Goal: Task Accomplishment & Management: Use online tool/utility

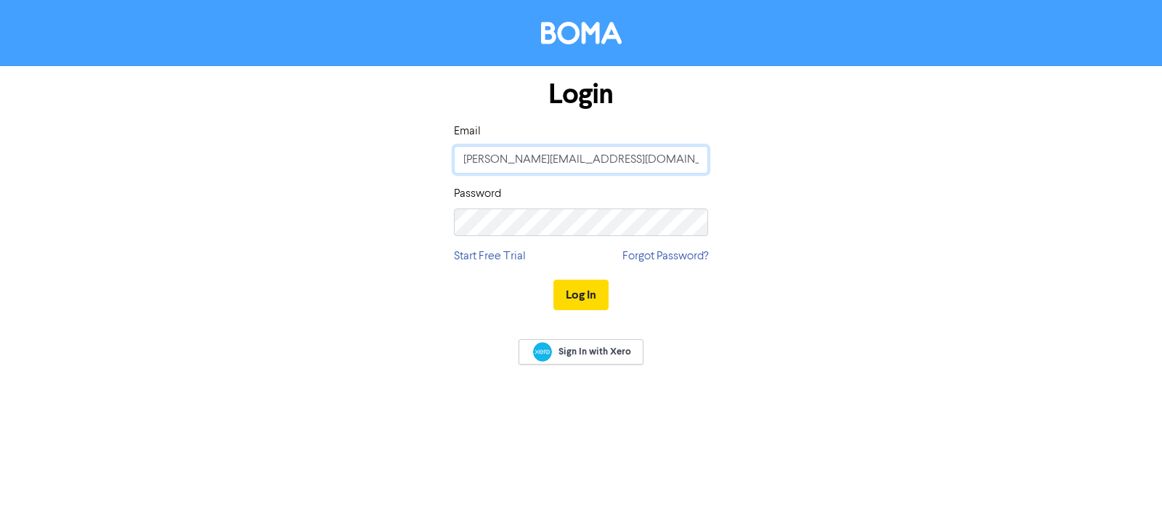
type input "[PERSON_NAME][EMAIL_ADDRESS][DOMAIN_NAME]"
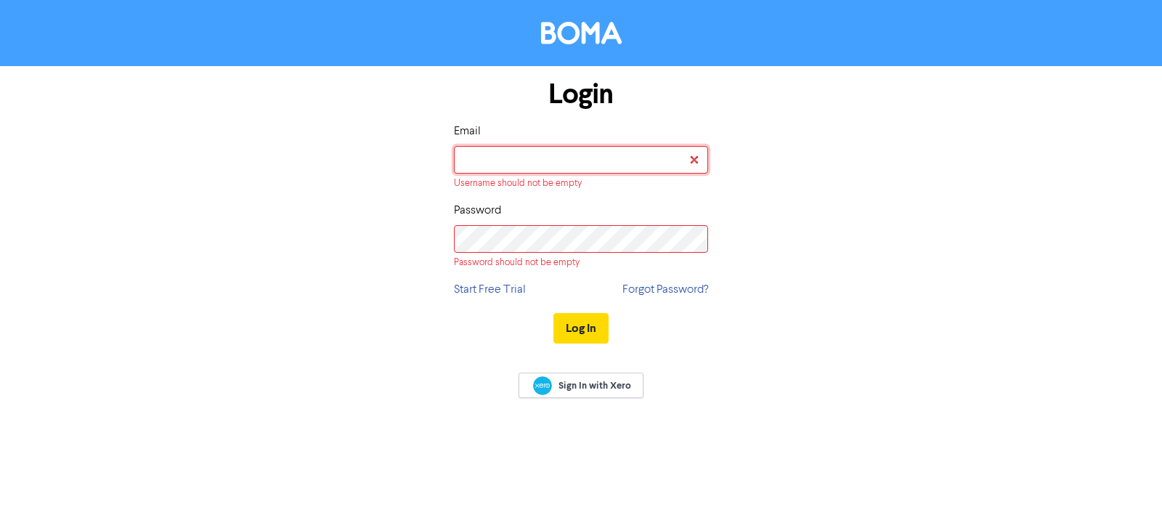
click at [542, 158] on input "email" at bounding box center [581, 160] width 254 height 28
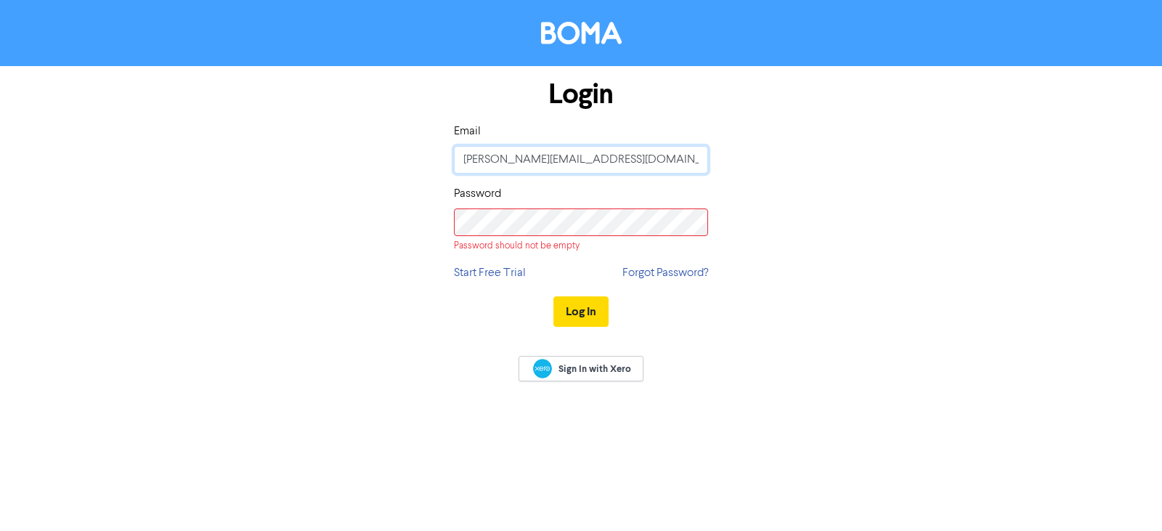
type input "[PERSON_NAME][EMAIL_ADDRESS][DOMAIN_NAME]"
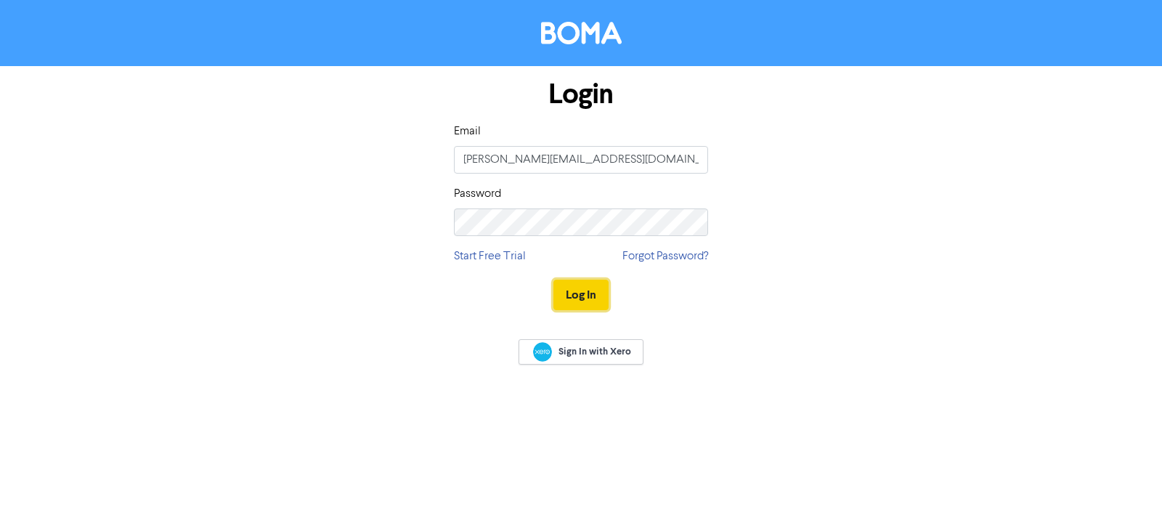
click at [576, 294] on button "Log In" at bounding box center [580, 295] width 55 height 30
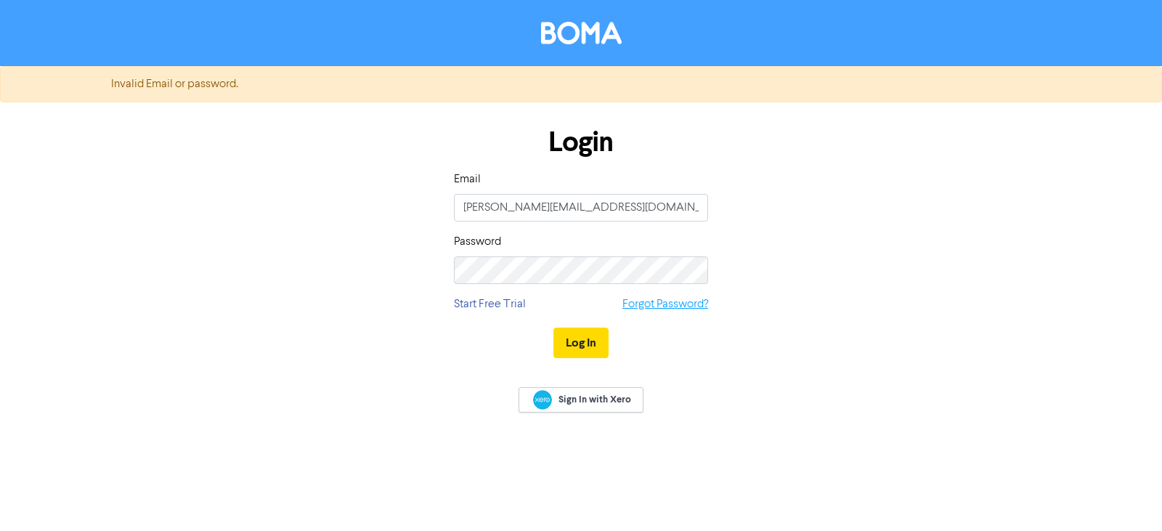
click at [651, 307] on link "Forgot Password?" at bounding box center [665, 304] width 86 height 17
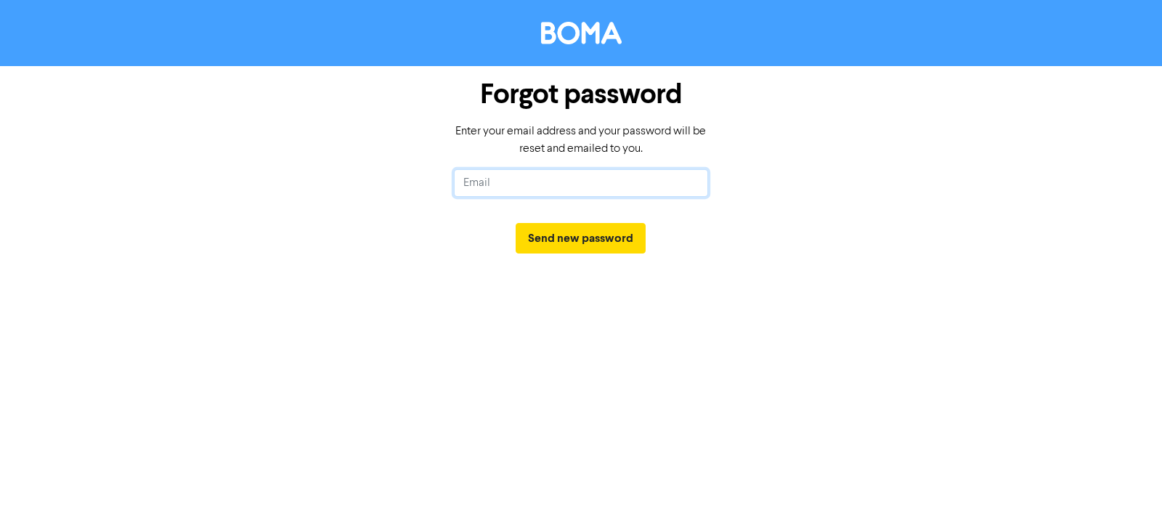
click at [505, 184] on input "text" at bounding box center [581, 183] width 254 height 28
type input "[PERSON_NAME][EMAIL_ADDRESS][DOMAIN_NAME]"
click at [516, 223] on button "Send new password" at bounding box center [581, 238] width 130 height 30
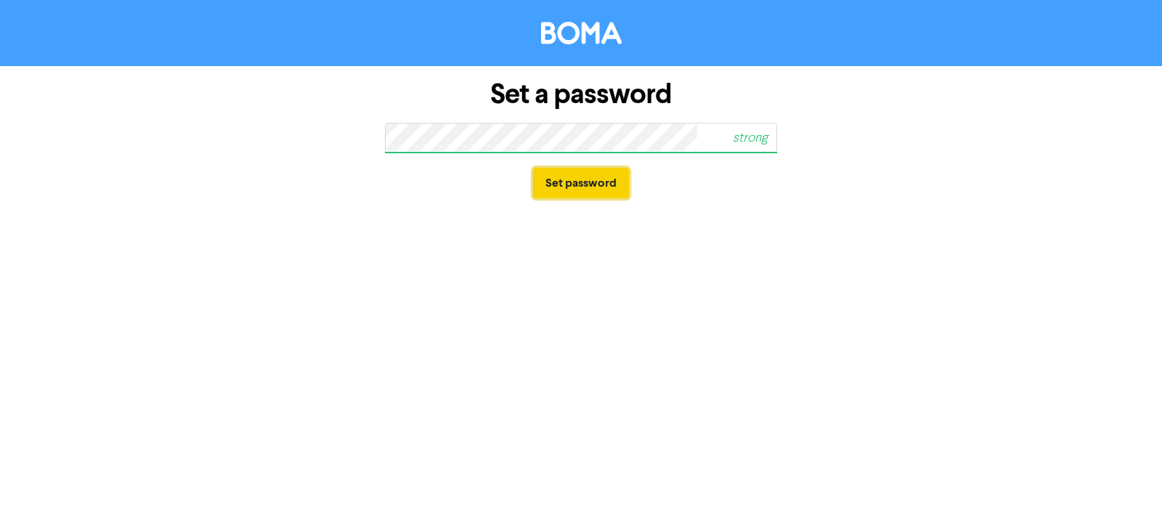
click at [563, 190] on button "Set password" at bounding box center [581, 183] width 96 height 30
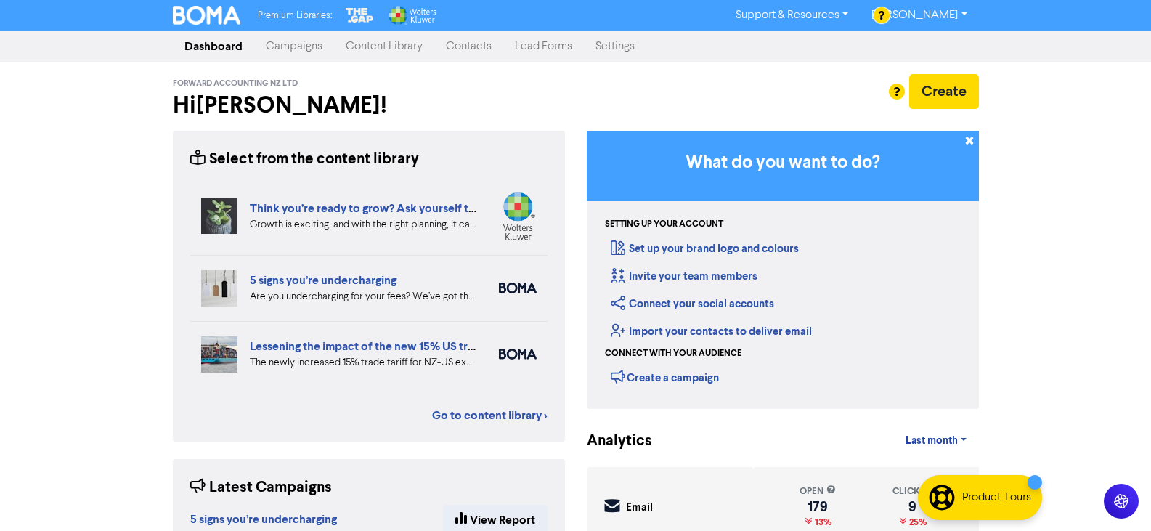
click at [379, 49] on link "Content Library" at bounding box center [384, 46] width 100 height 29
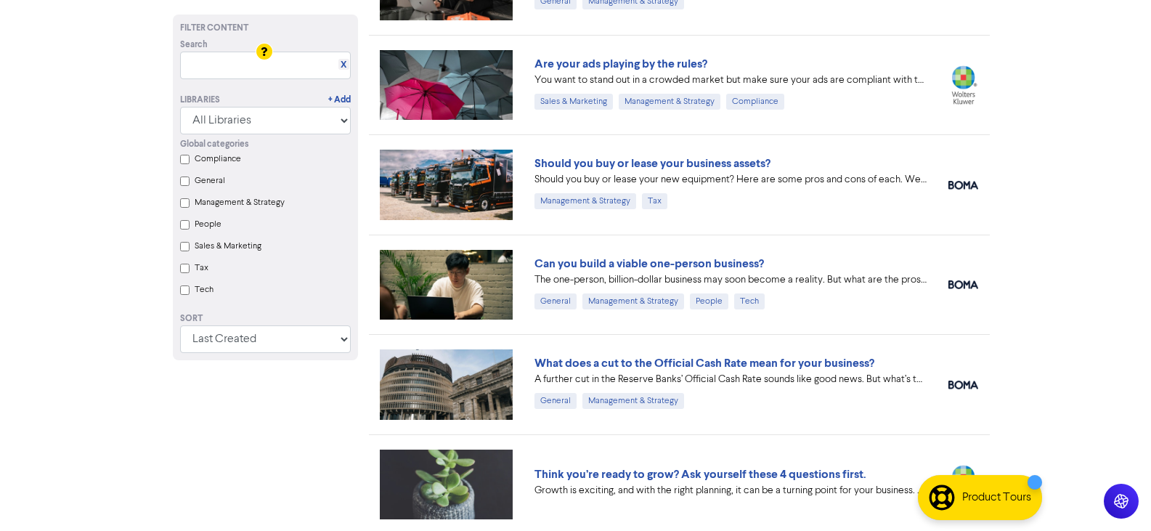
scroll to position [290, 0]
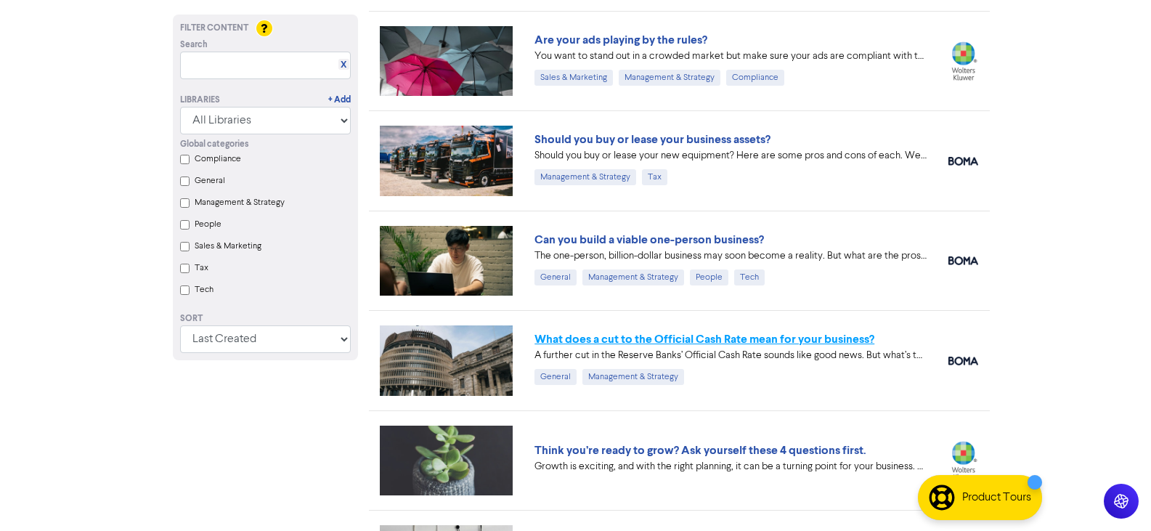
click at [678, 335] on link "What does a cut to the Official Cash Rate mean for your business?" at bounding box center [704, 339] width 340 height 15
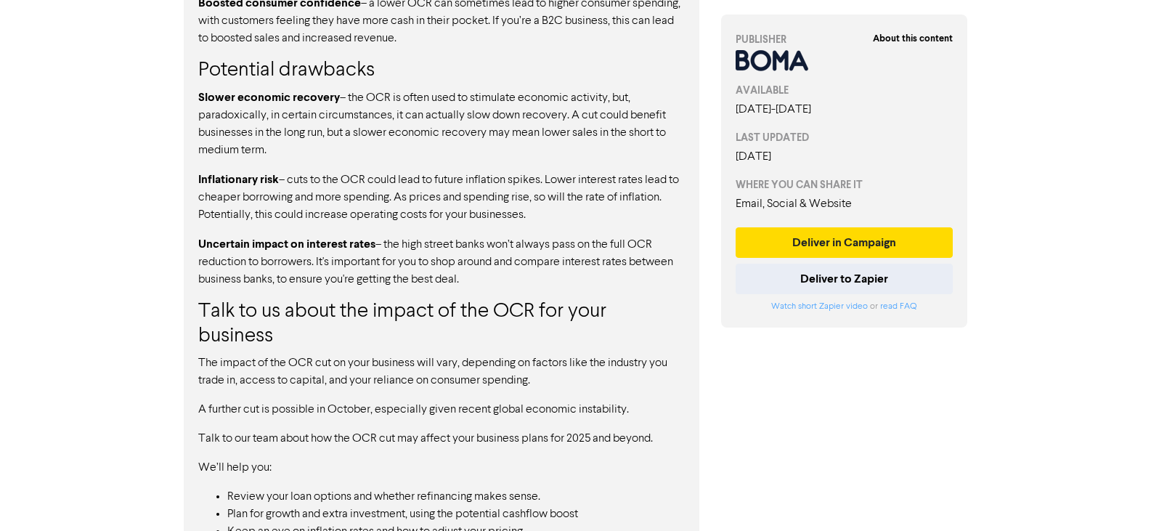
scroll to position [1433, 0]
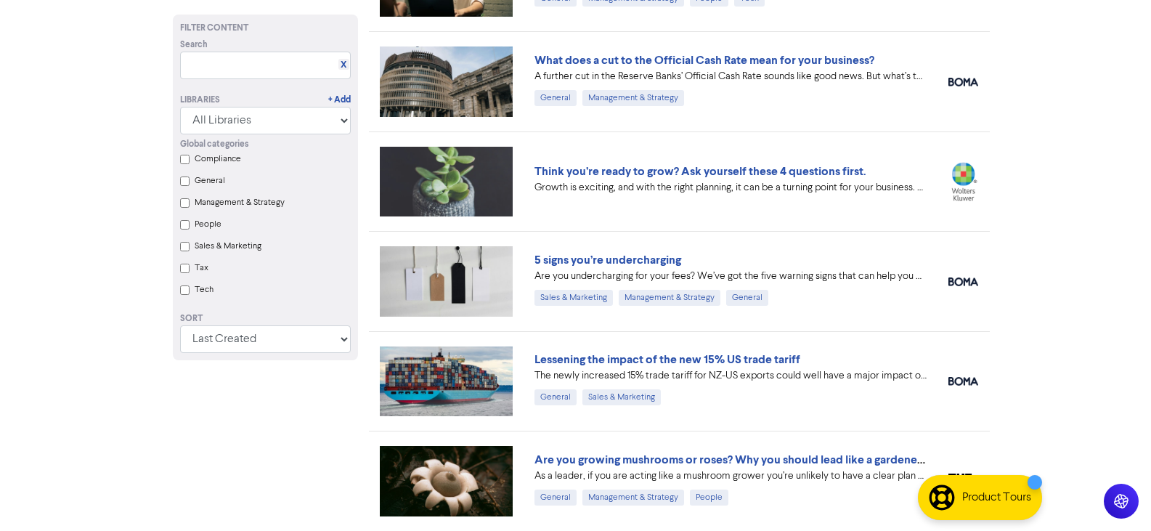
scroll to position [290, 0]
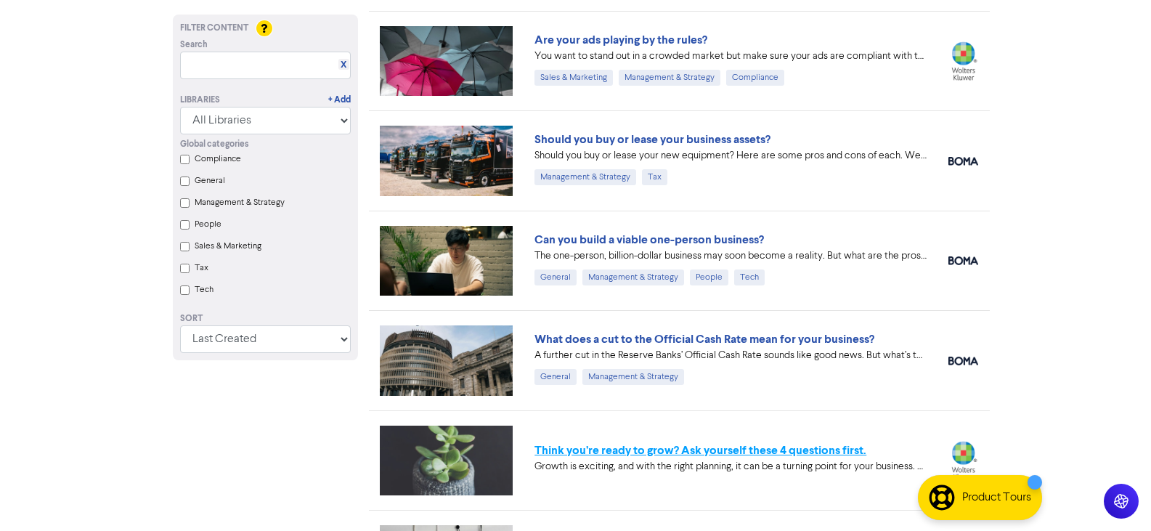
click at [651, 451] on link "Think you’re ready to grow? Ask yourself these 4 questions first." at bounding box center [700, 450] width 332 height 15
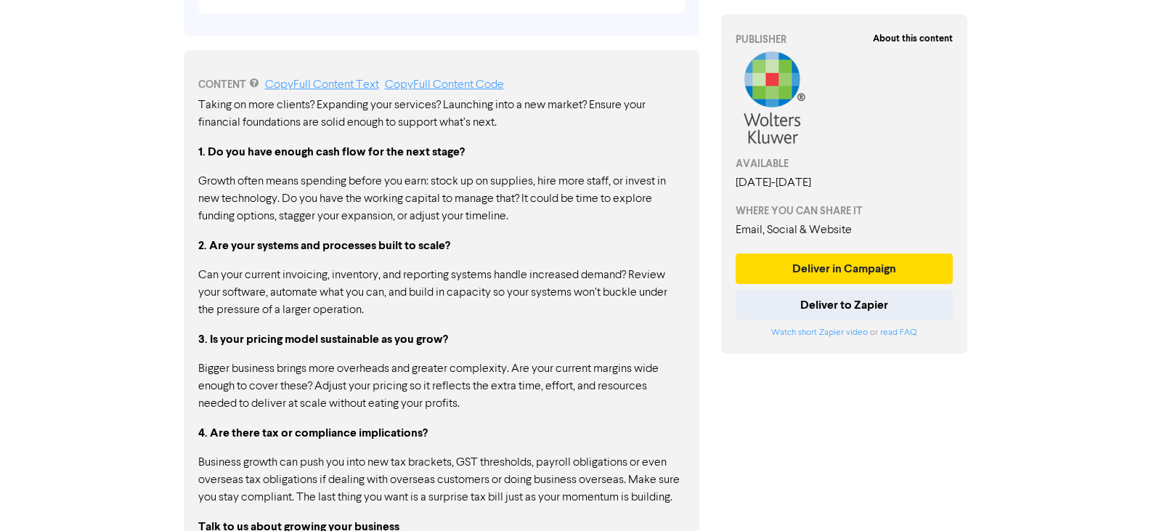
scroll to position [799, 0]
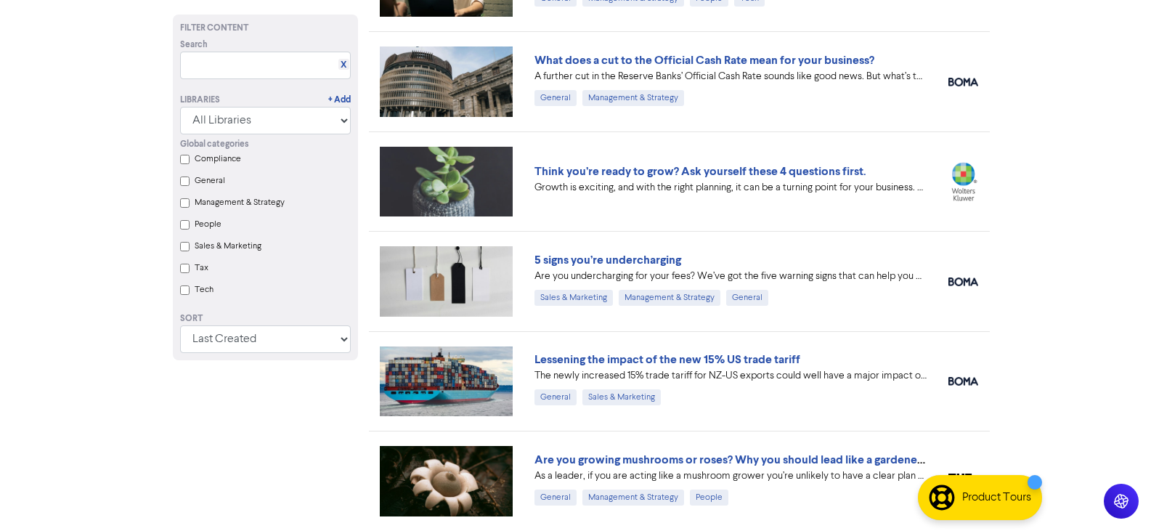
scroll to position [290, 0]
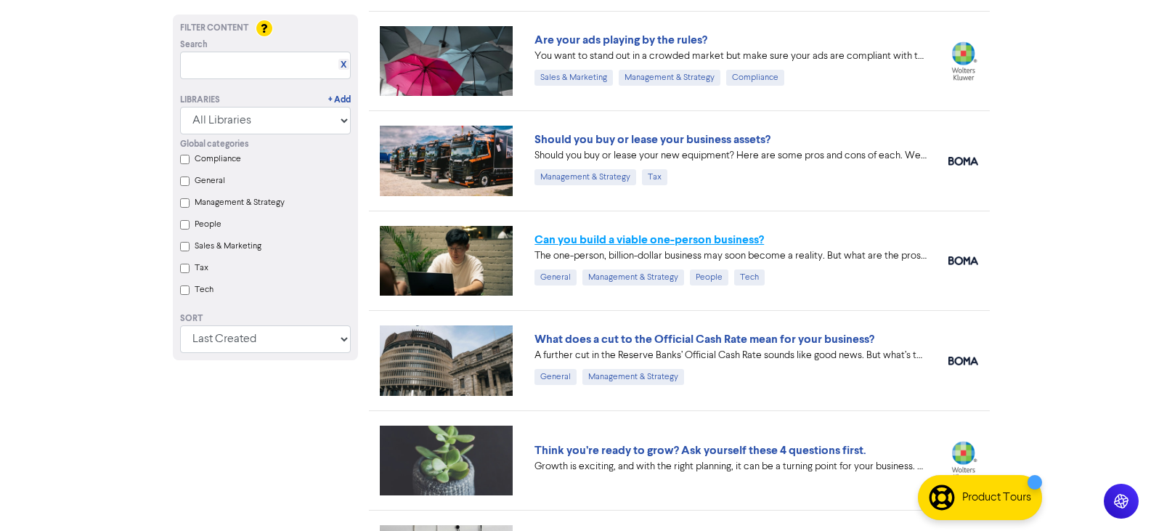
click at [680, 245] on link "Can you build a viable one-person business?" at bounding box center [648, 239] width 229 height 15
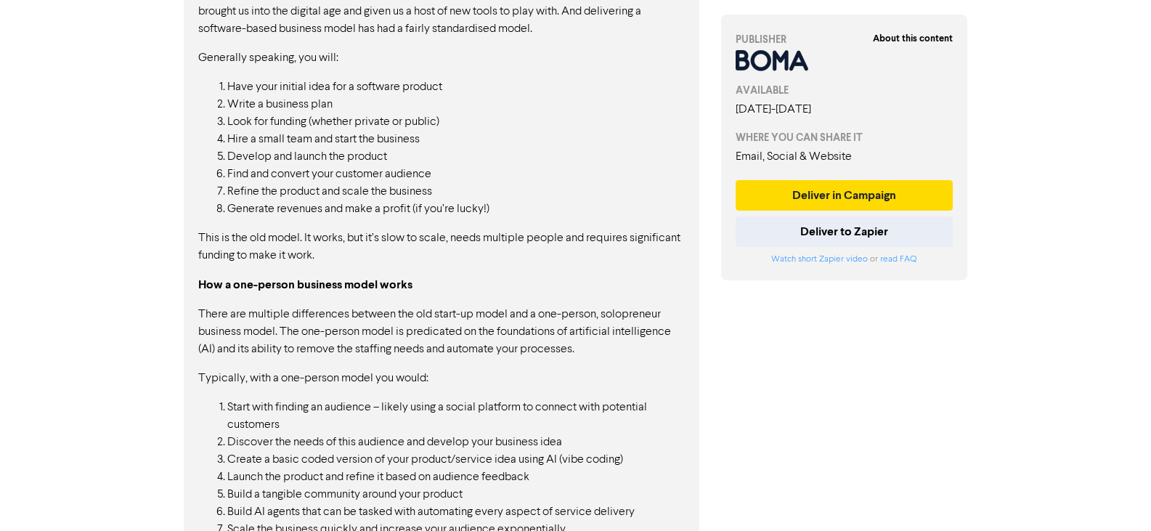
scroll to position [1089, 0]
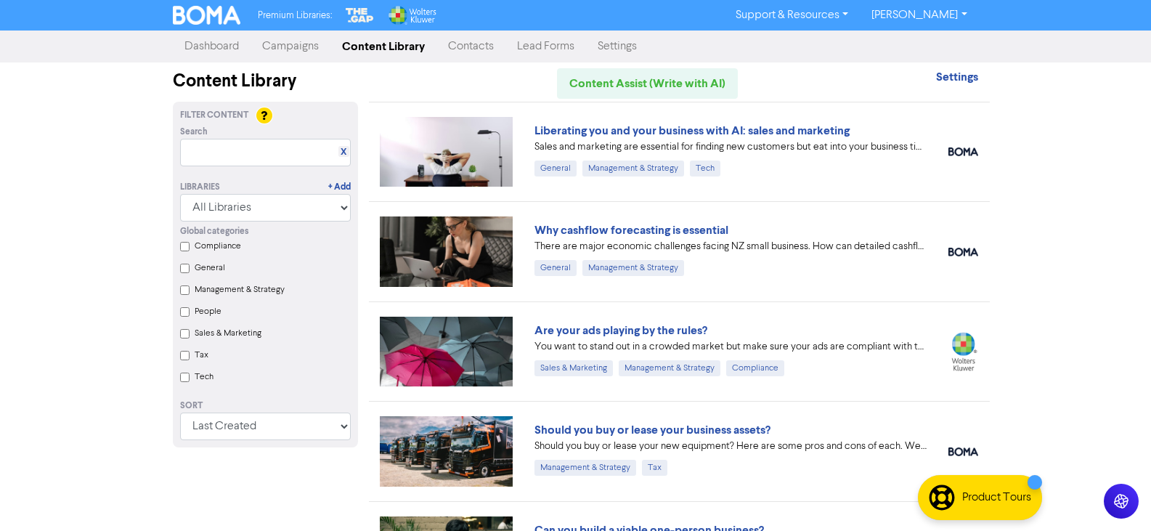
click at [647, 232] on link "Why cashflow forecasting is essential" at bounding box center [631, 230] width 194 height 15
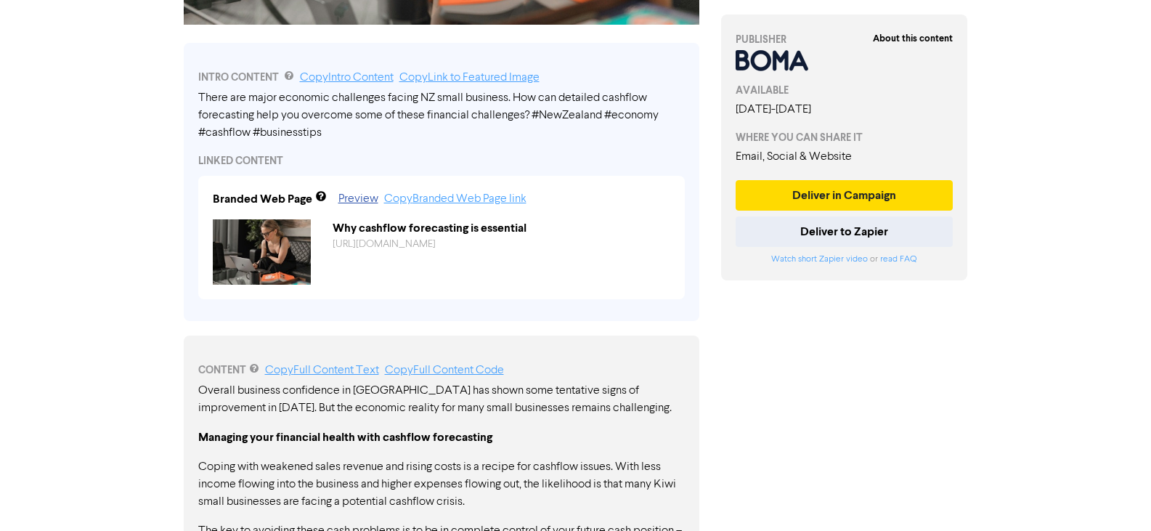
scroll to position [436, 0]
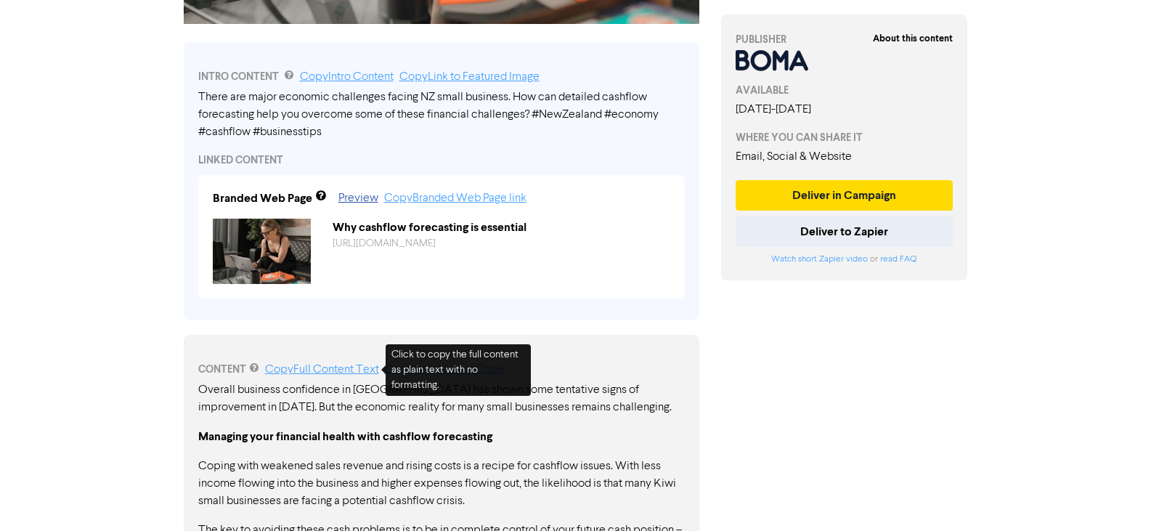
click at [324, 370] on link "Copy Full Content Text" at bounding box center [322, 370] width 114 height 12
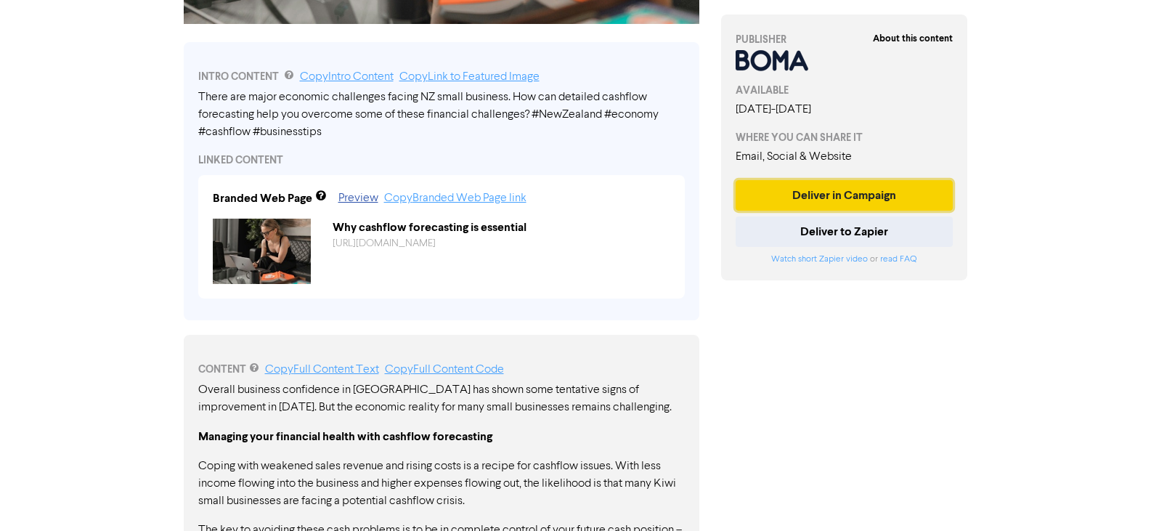
click at [807, 196] on button "Deliver in Campaign" at bounding box center [845, 195] width 218 height 30
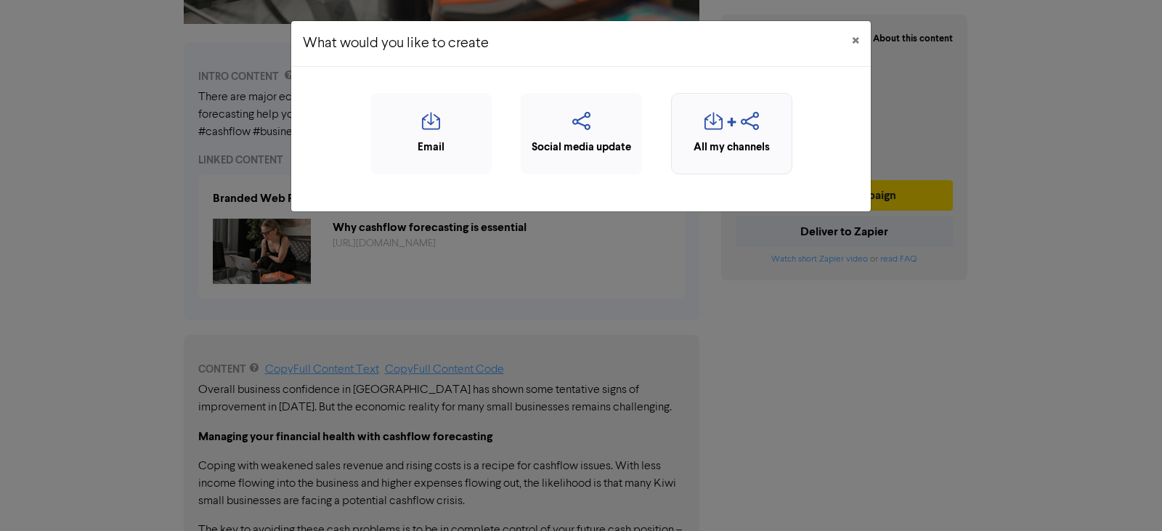
click at [735, 113] on div "button" at bounding box center [731, 126] width 105 height 28
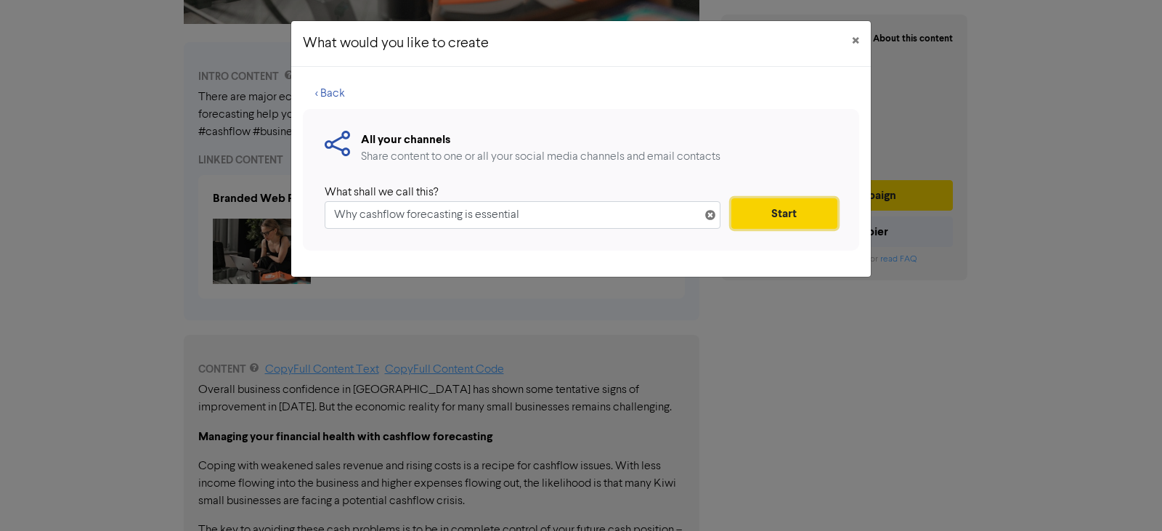
click at [767, 214] on button "Start" at bounding box center [784, 213] width 106 height 30
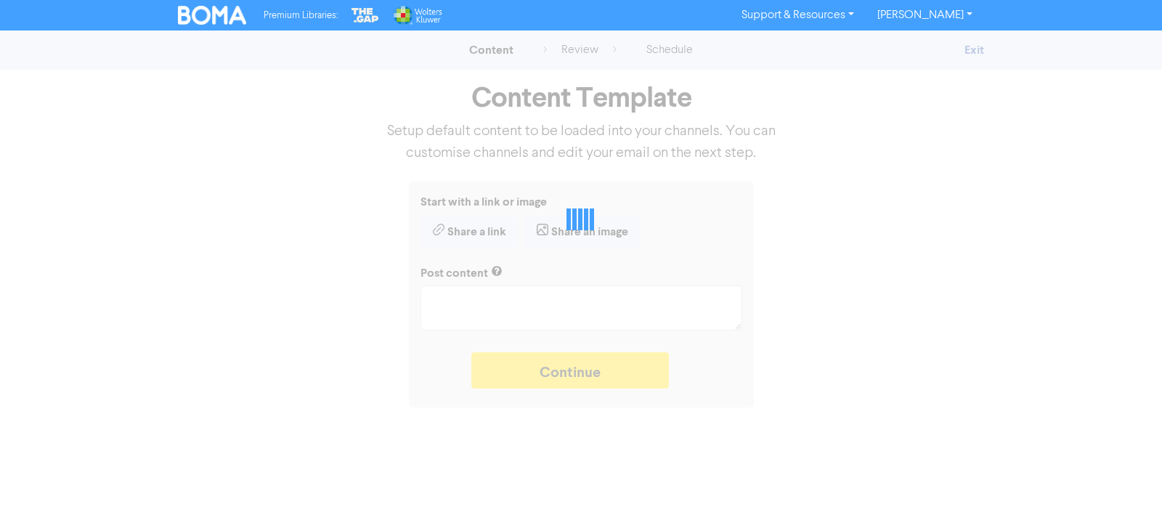
type textarea "x"
type textarea "There are major economic challenges facing NZ small business. How can detailed …"
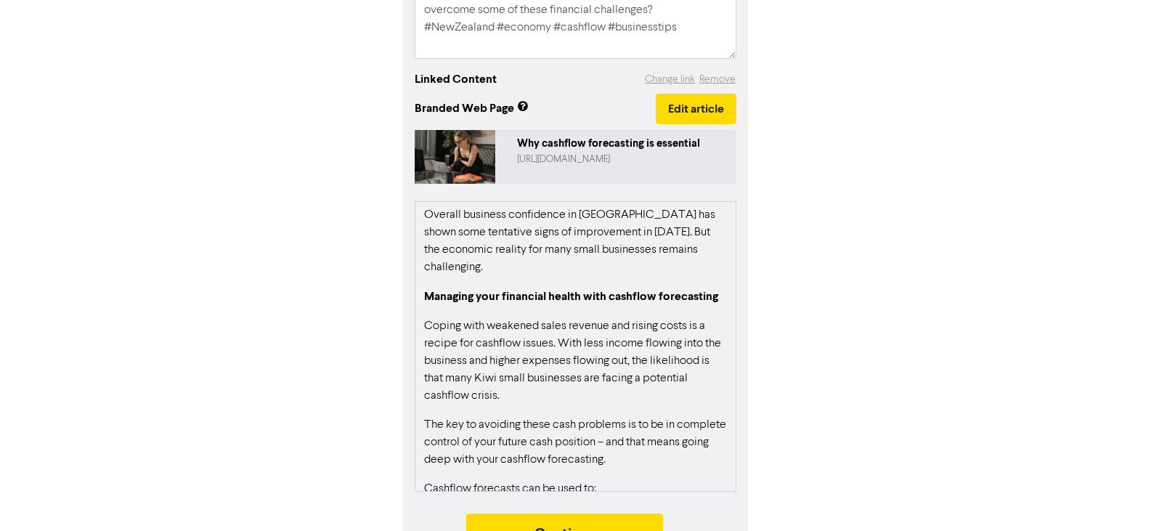
scroll to position [329, 0]
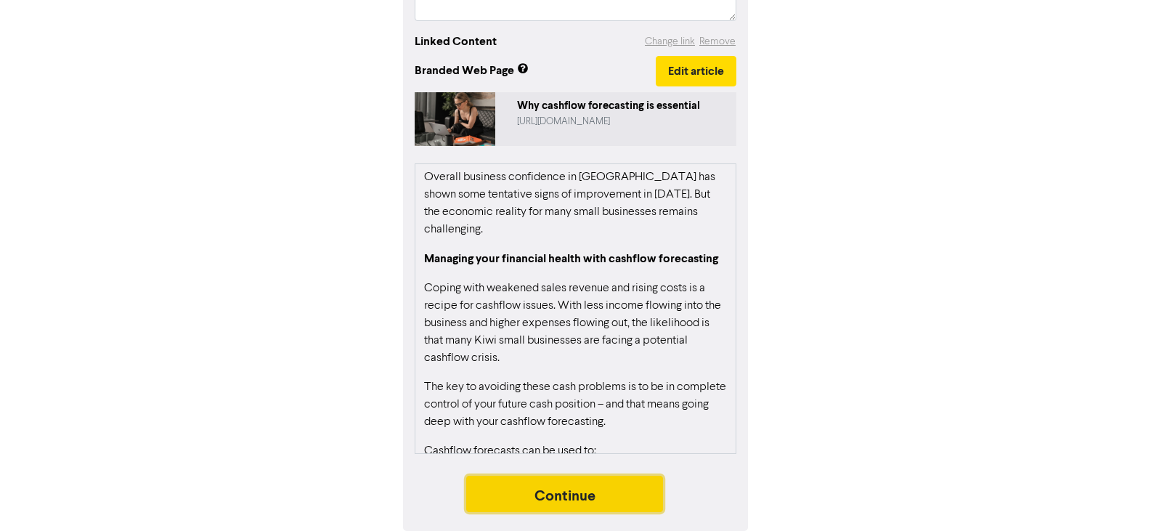
click at [585, 496] on button "Continue" at bounding box center [565, 494] width 198 height 36
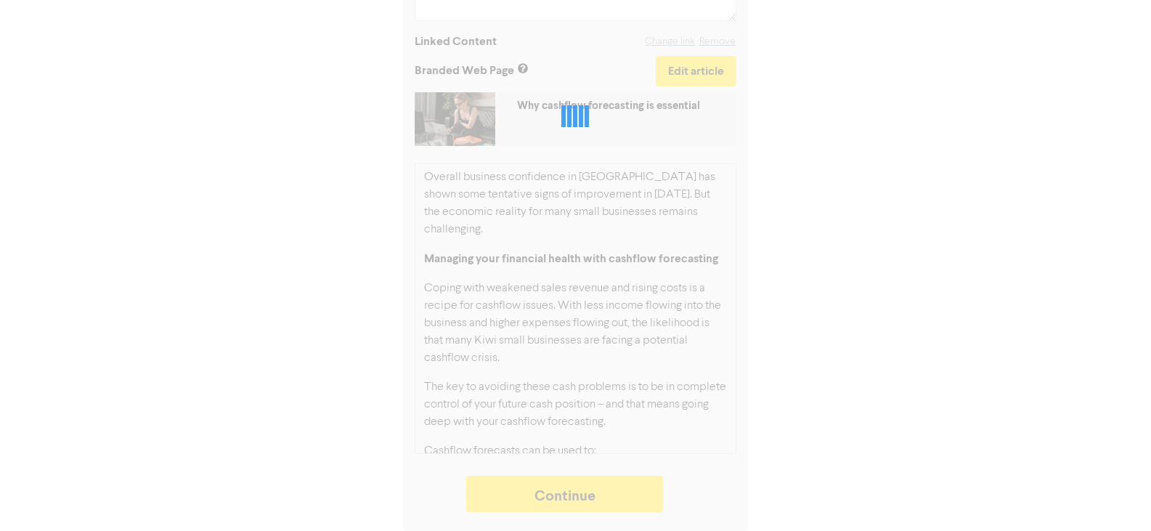
type textarea "x"
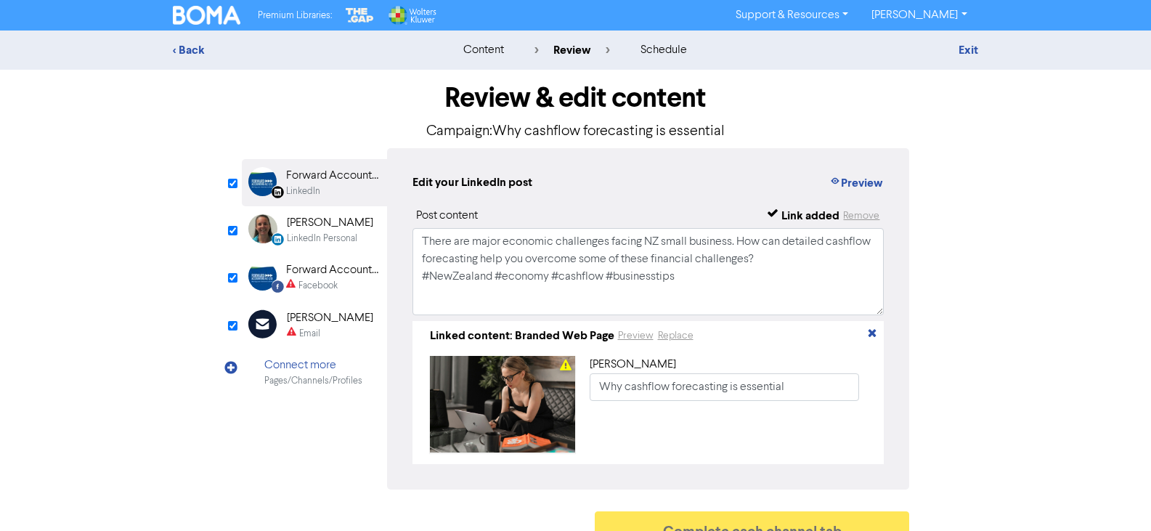
click at [303, 285] on div "Facebook" at bounding box center [317, 286] width 39 height 14
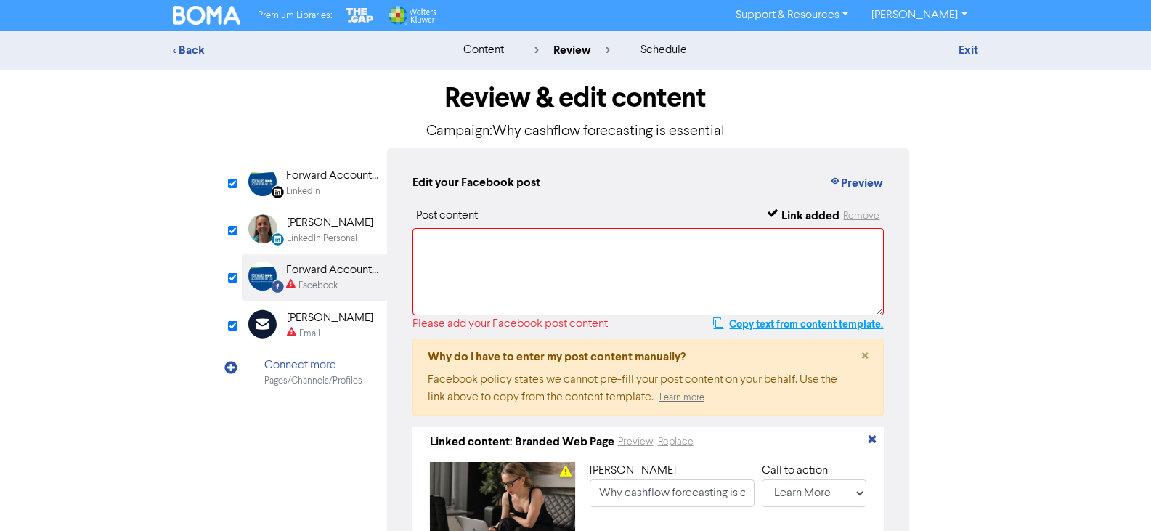
click at [767, 325] on button "Copy text from content template." at bounding box center [797, 323] width 171 height 17
click at [592, 278] on textarea at bounding box center [648, 271] width 472 height 87
paste textarea "There are major economic challenges facing NZ small business. How can detailed …"
type textarea "There are major economic challenges facing NZ small business. How can detailed …"
type input "There are major economic challenges facing NZ small business. How can detailed …"
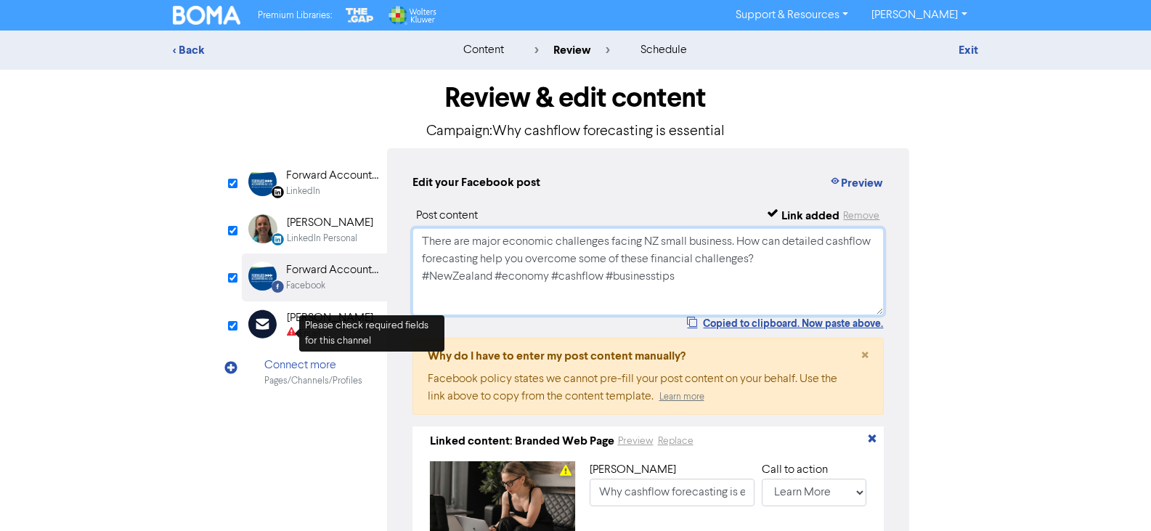
type textarea "There are major economic challenges facing NZ small business. How can detailed …"
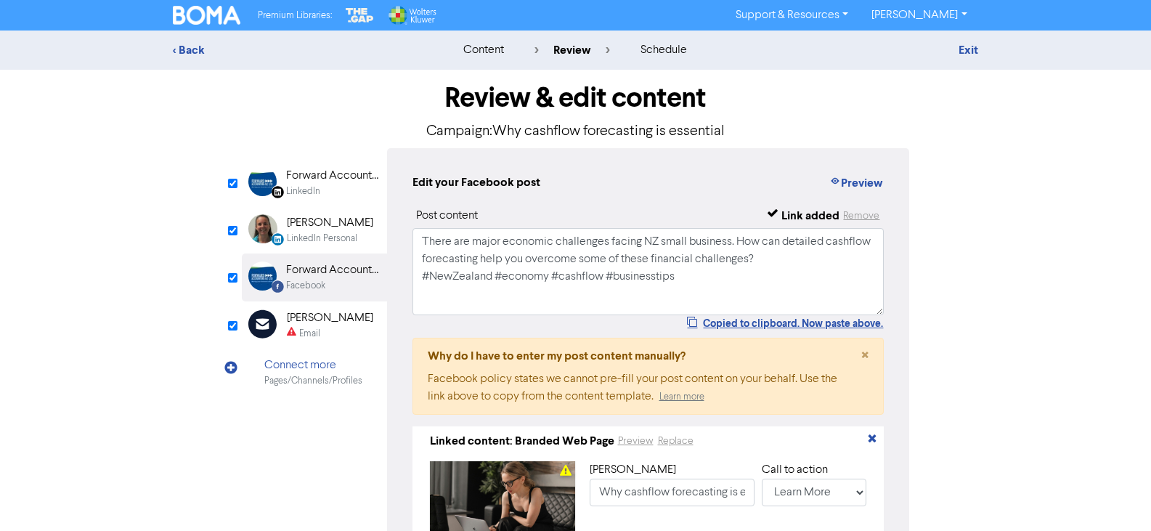
click at [309, 318] on div "Tania Garbes" at bounding box center [330, 317] width 86 height 17
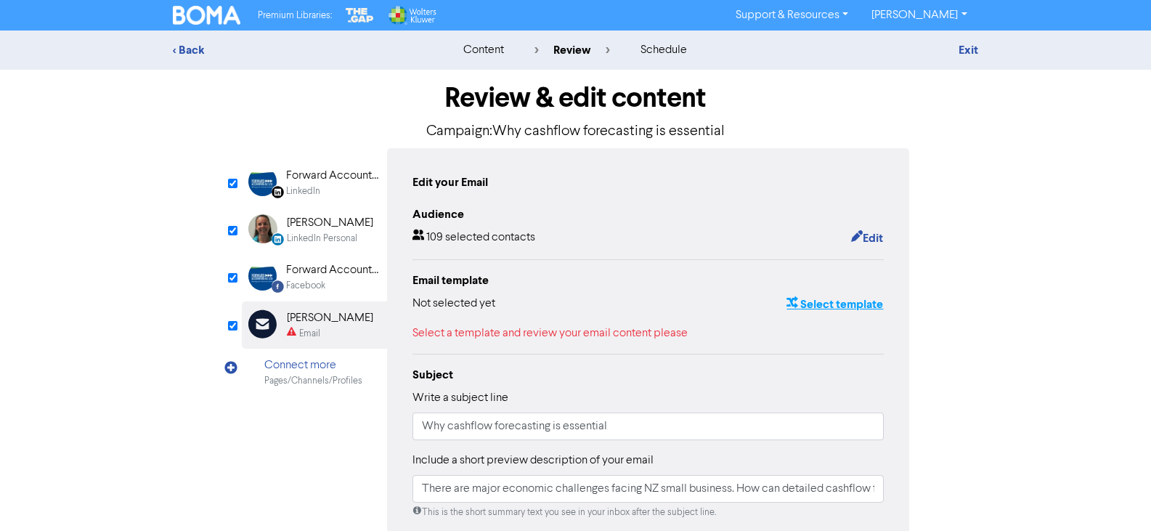
click at [850, 304] on button "Select template" at bounding box center [835, 304] width 98 height 19
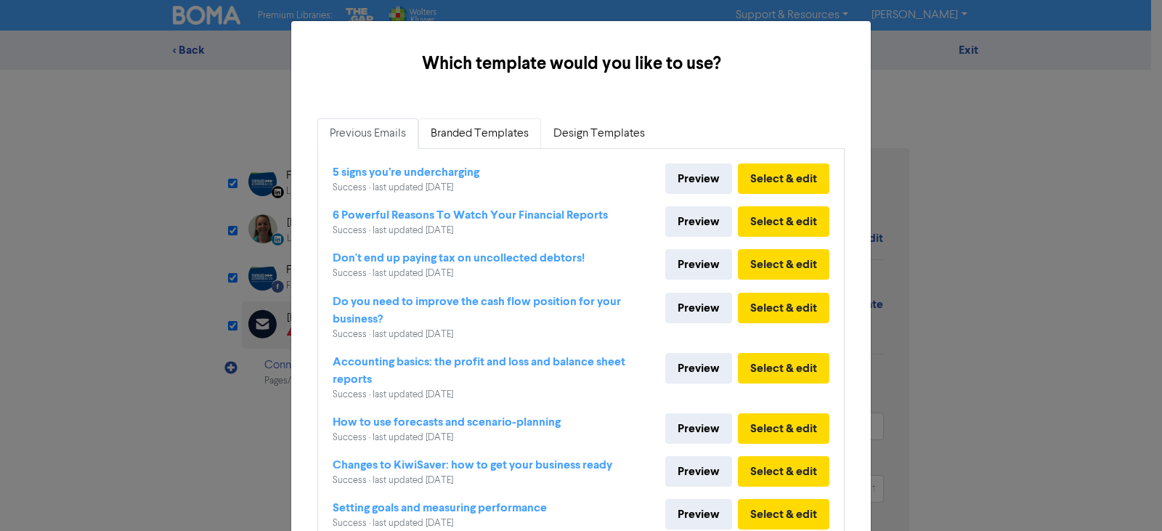
click at [487, 135] on link "Branded Templates" at bounding box center [479, 133] width 123 height 30
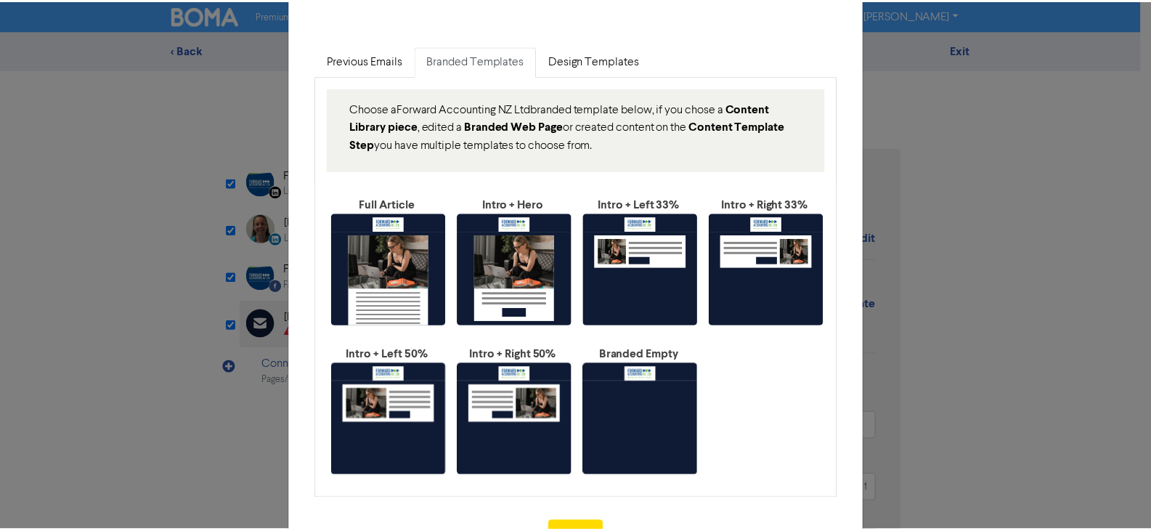
scroll to position [134, 0]
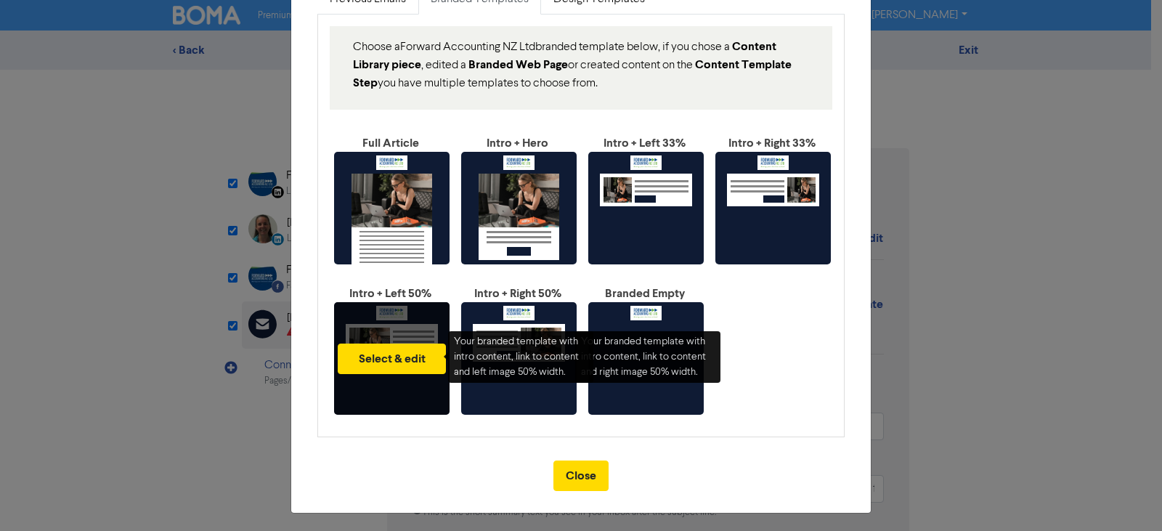
click at [388, 336] on div "Select & edit" at bounding box center [391, 358] width 115 height 113
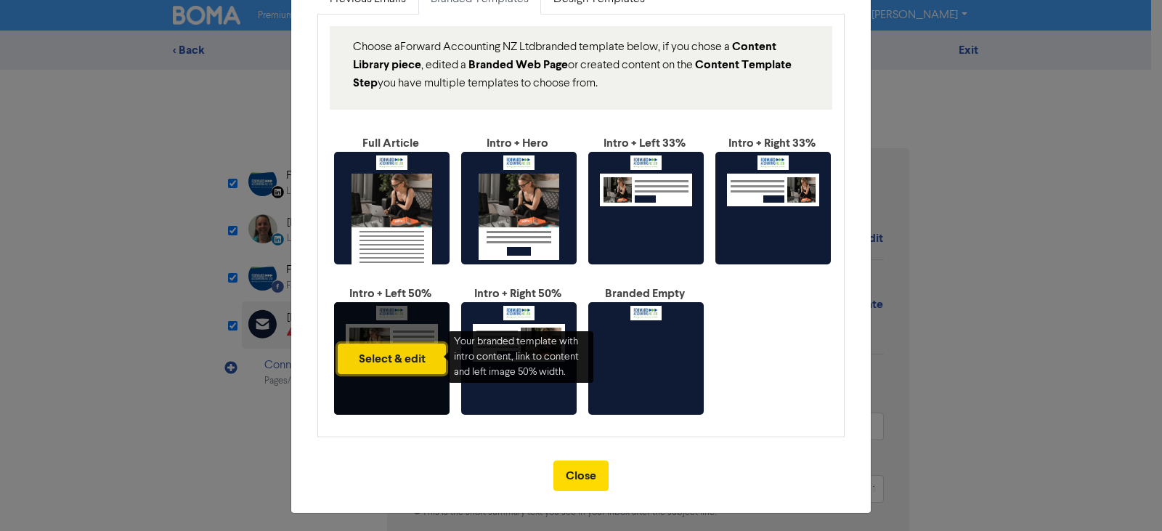
click at [388, 354] on button "Select & edit" at bounding box center [392, 358] width 108 height 30
type input "There are major economic challenges facing NZ small business. How can detailed …"
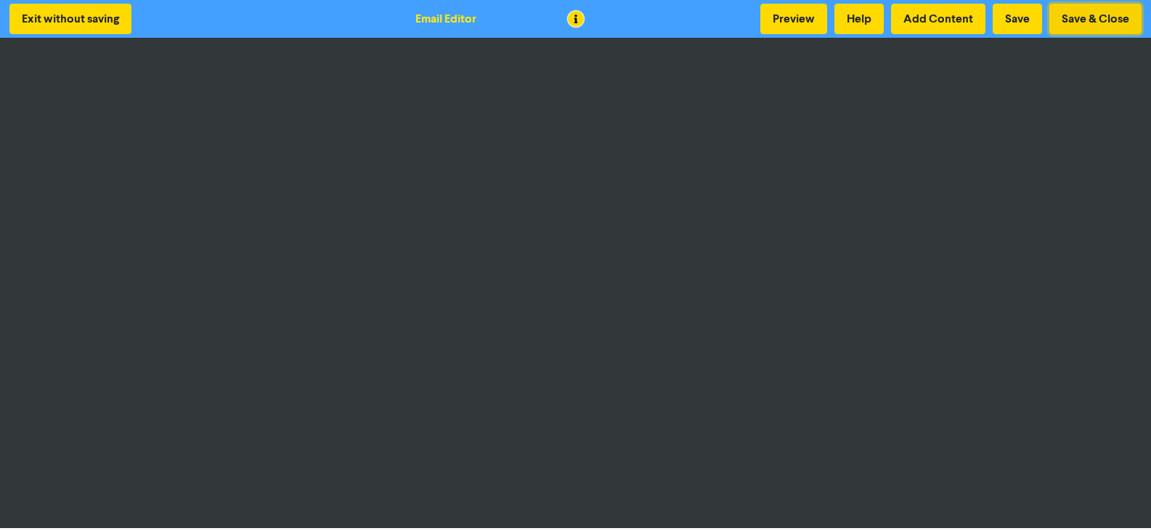
click at [1099, 18] on button "Save & Close" at bounding box center [1095, 19] width 92 height 30
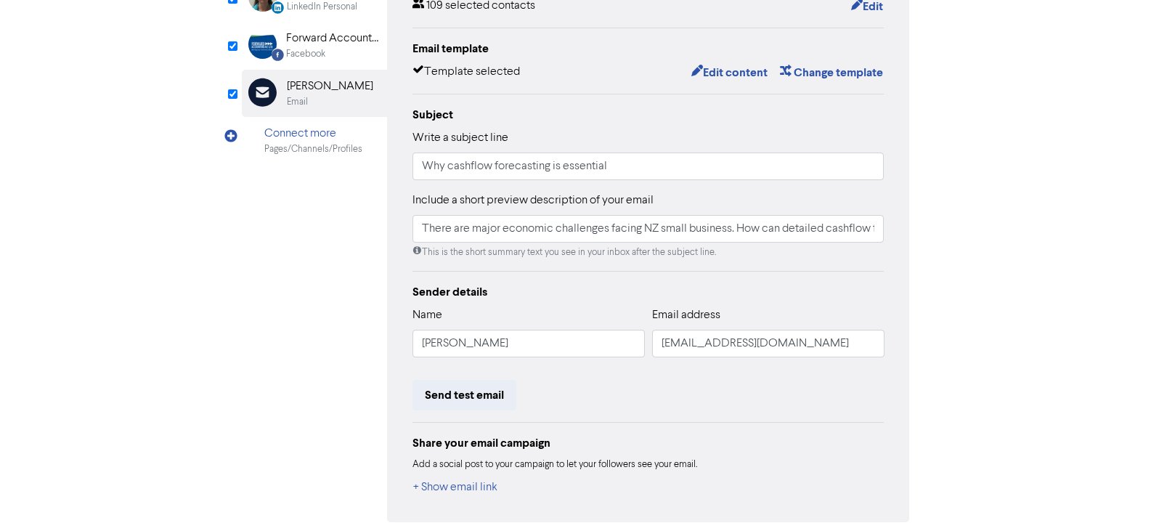
scroll to position [290, 0]
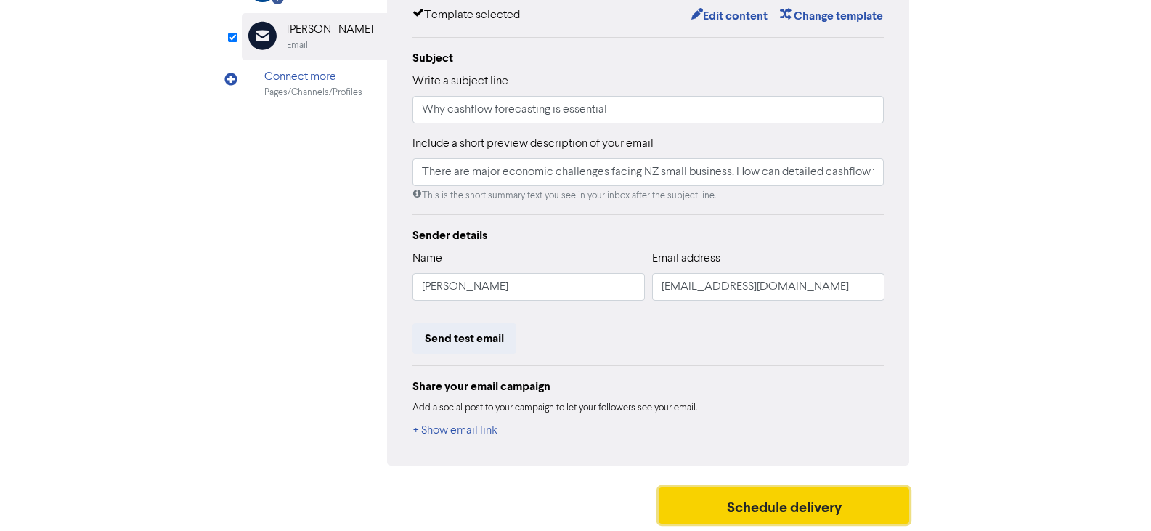
click at [747, 502] on button "Schedule delivery" at bounding box center [784, 505] width 251 height 36
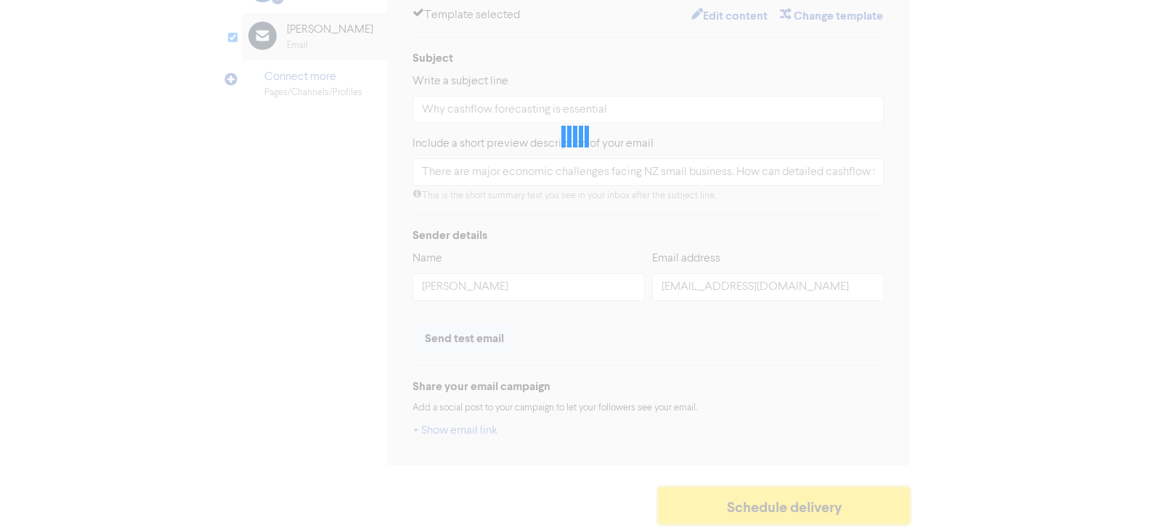
type input "There are major economic challenges facing NZ small business. How can detailed …"
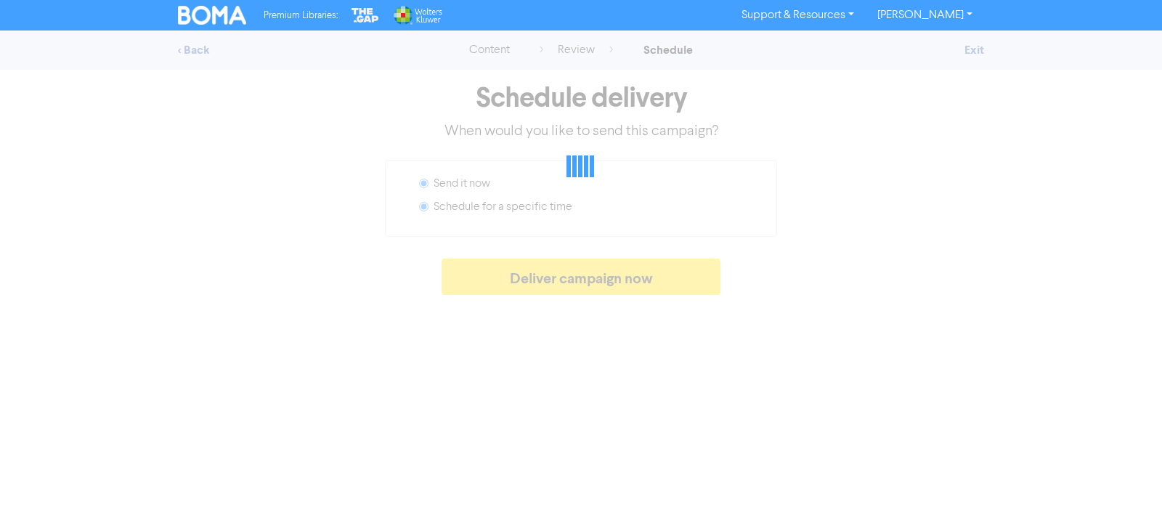
radio input "false"
radio input "true"
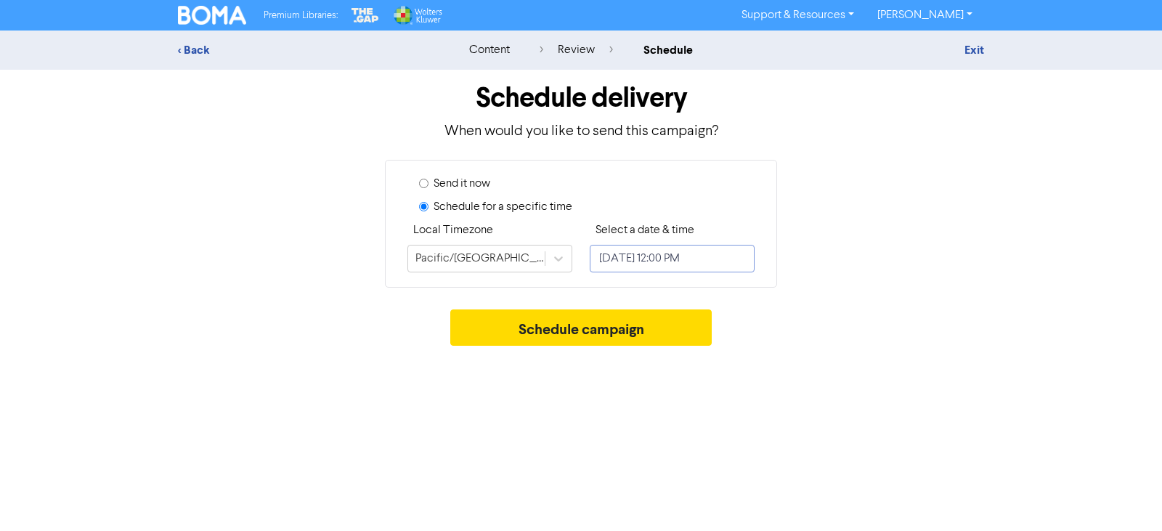
click at [694, 261] on input "September 3, 2025 12:00 PM" at bounding box center [672, 259] width 165 height 28
select select "8"
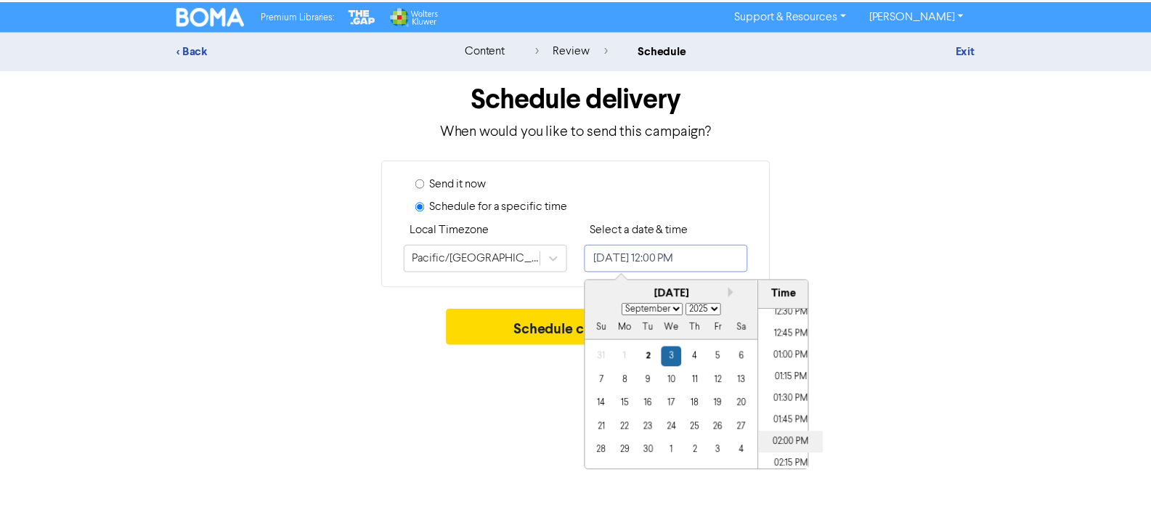
scroll to position [1121, 0]
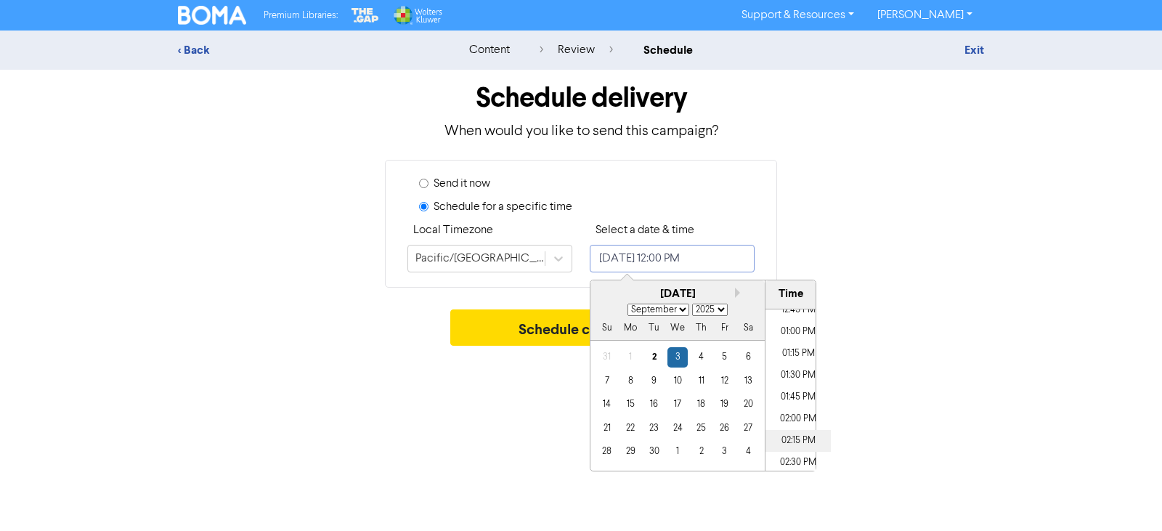
click at [786, 437] on li "02:15 PM" at bounding box center [797, 441] width 65 height 22
click at [656, 357] on div "2" at bounding box center [654, 357] width 20 height 20
type input "September 2, 2025 2:15 PM"
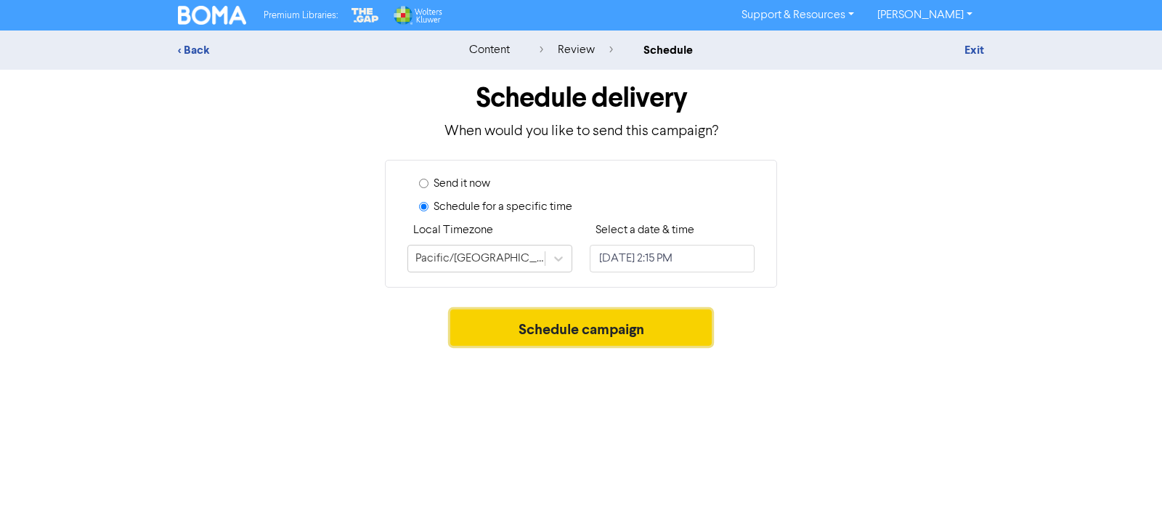
drag, startPoint x: 512, startPoint y: 321, endPoint x: 437, endPoint y: 286, distance: 82.5
click at [511, 320] on button "Schedule campaign" at bounding box center [581, 327] width 262 height 36
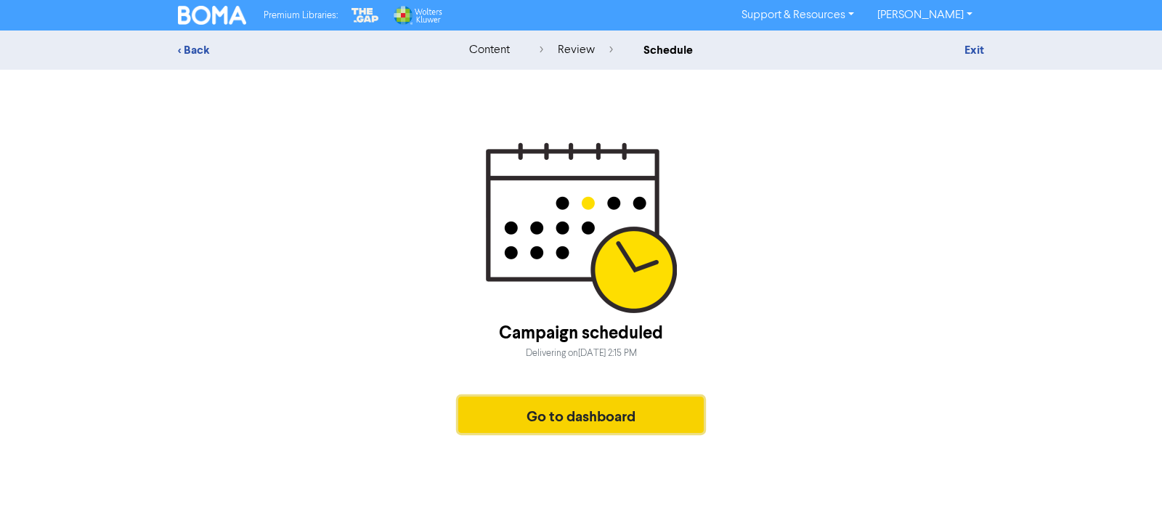
click at [556, 410] on button "Go to dashboard" at bounding box center [580, 414] width 245 height 36
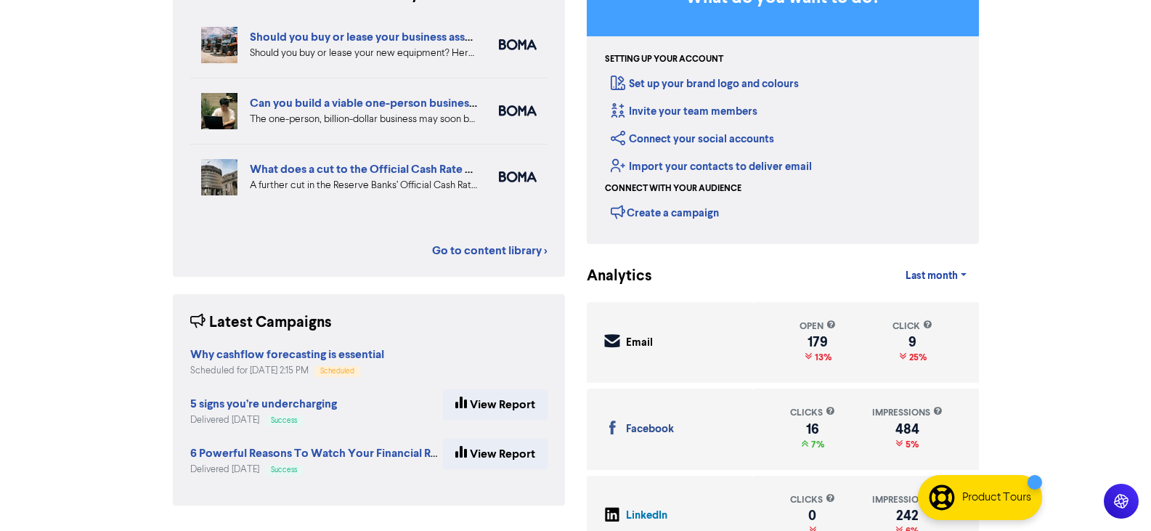
scroll to position [197, 0]
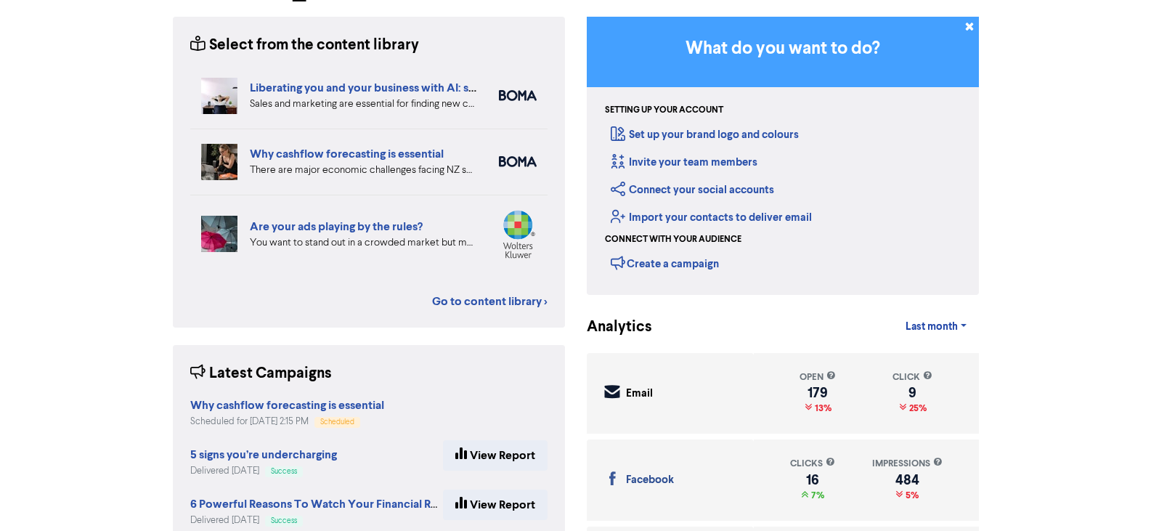
scroll to position [145, 0]
